Goal: Information Seeking & Learning: Check status

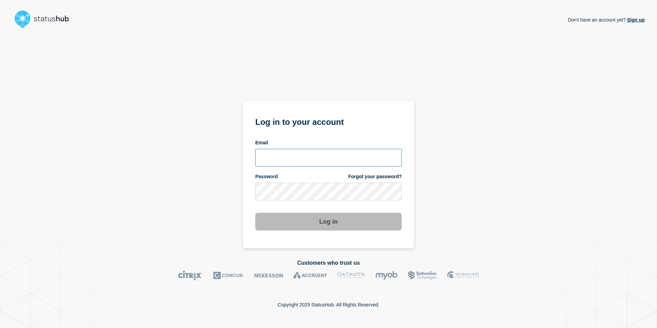
click at [333, 160] on input "email input" at bounding box center [328, 158] width 146 height 18
type input "nedvanroi.bautil@catonetworks.com"
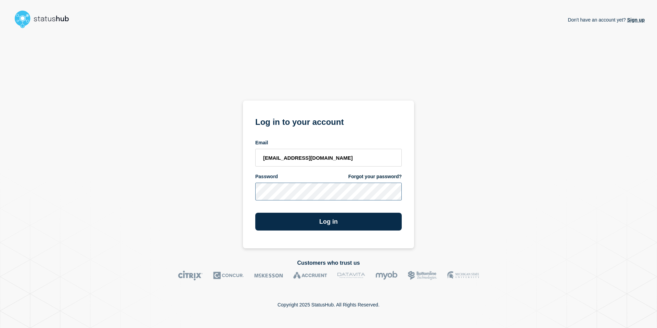
click at [255, 213] on button "Log in" at bounding box center [328, 222] width 146 height 18
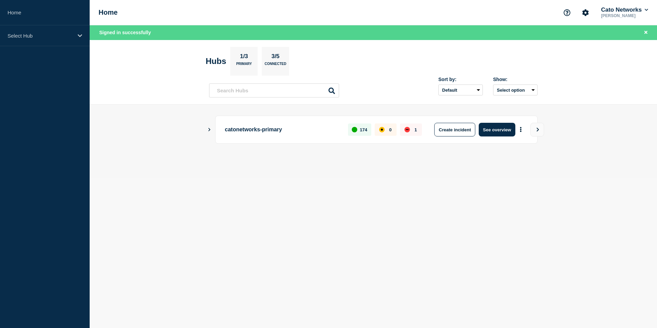
click at [312, 129] on p "catonetworks-primary" at bounding box center [282, 130] width 115 height 14
click at [408, 129] on div "down" at bounding box center [407, 129] width 3 height 1
drag, startPoint x: 206, startPoint y: 126, endPoint x: 210, endPoint y: 130, distance: 5.9
click at [206, 127] on main "catonetworks-primary 174 0 1 Create incident See overview" at bounding box center [373, 141] width 567 height 73
click at [211, 130] on div "catonetworks-primary 174 0 1 Create incident See overview" at bounding box center [373, 130] width 328 height 28
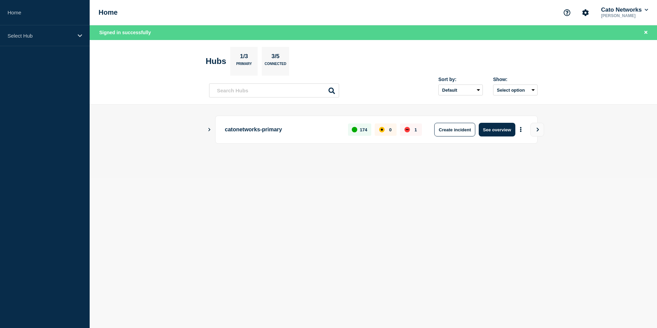
click at [208, 130] on icon "Show Connected Hubs" at bounding box center [209, 129] width 4 height 3
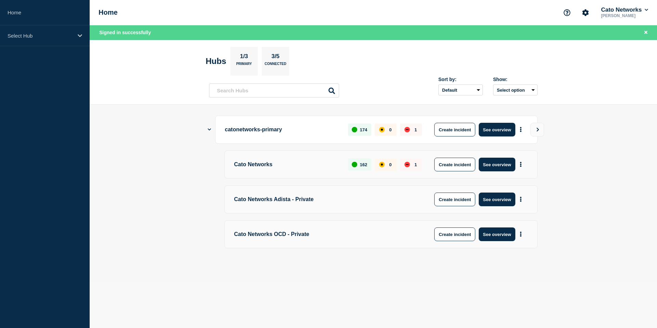
click at [322, 136] on p "catonetworks-primary" at bounding box center [282, 130] width 115 height 14
click at [409, 166] on div "down" at bounding box center [406, 164] width 5 height 5
click at [257, 133] on p "catonetworks-primary" at bounding box center [282, 130] width 115 height 14
click at [258, 131] on p "catonetworks-primary" at bounding box center [282, 130] width 115 height 14
click at [495, 132] on button "See overview" at bounding box center [497, 130] width 36 height 14
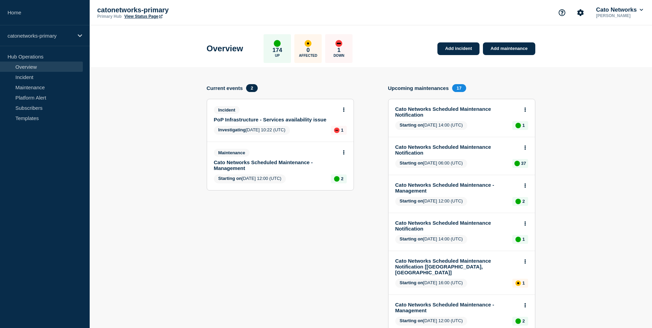
click at [257, 122] on link "PoP Infrastructure - Services availability issue" at bounding box center [276, 120] width 124 height 6
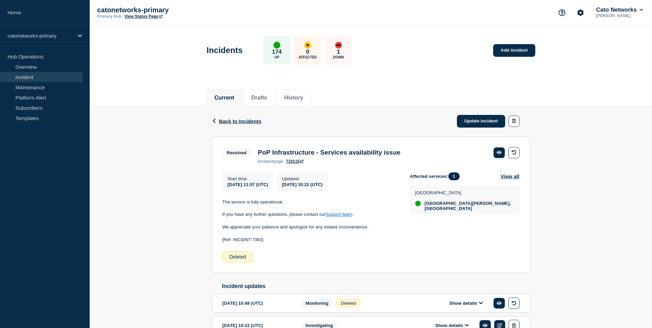
click at [338, 49] on p "1" at bounding box center [338, 52] width 3 height 7
click at [293, 95] on button "History" at bounding box center [293, 98] width 19 height 6
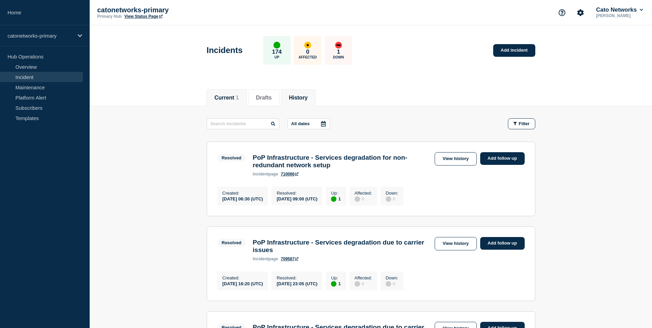
click at [227, 100] on button "Current 1" at bounding box center [227, 98] width 24 height 6
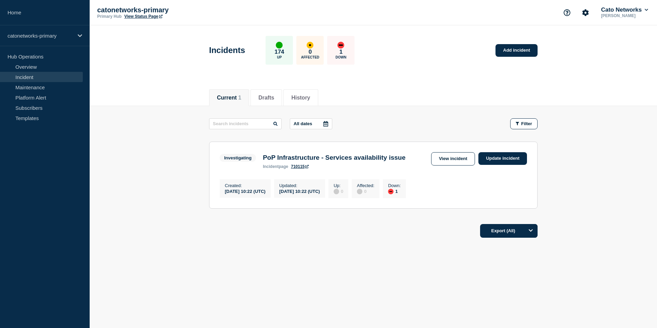
click at [333, 161] on h3 "PoP Infrastructure - Services availability issue" at bounding box center [334, 158] width 143 height 8
click at [300, 168] on link "710115" at bounding box center [300, 166] width 18 height 5
